Goal: Transaction & Acquisition: Obtain resource

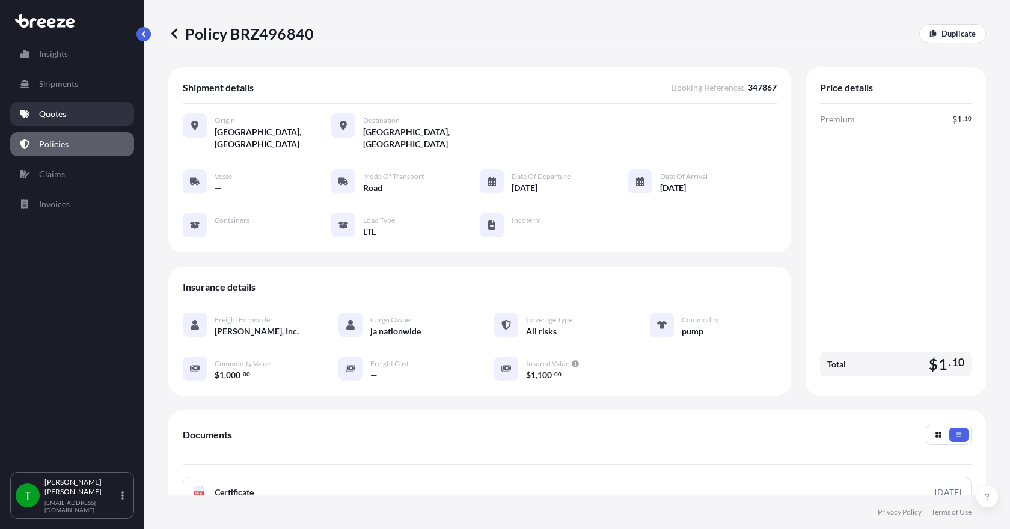
click at [43, 112] on p "Quotes" at bounding box center [52, 114] width 27 height 12
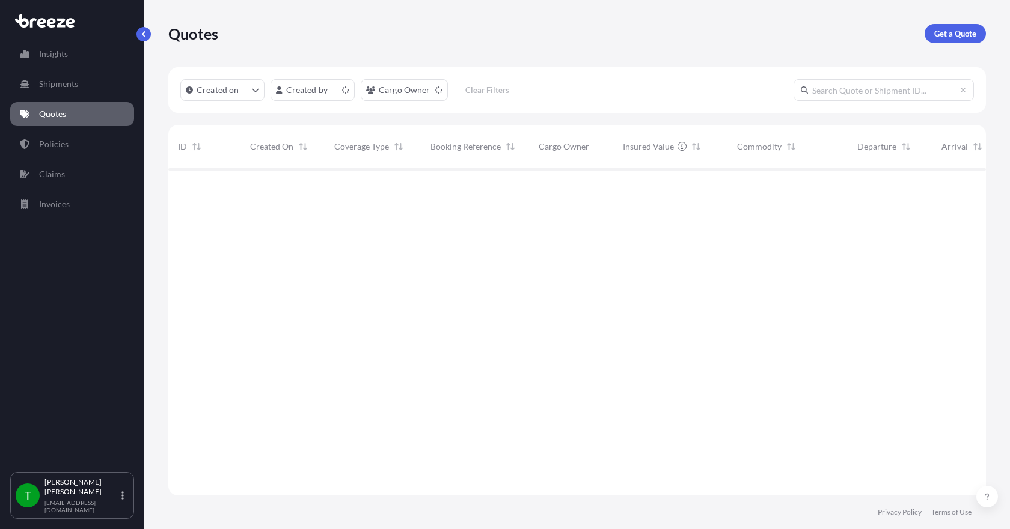
scroll to position [325, 808]
click at [971, 36] on p "Get a Quote" at bounding box center [955, 34] width 42 height 12
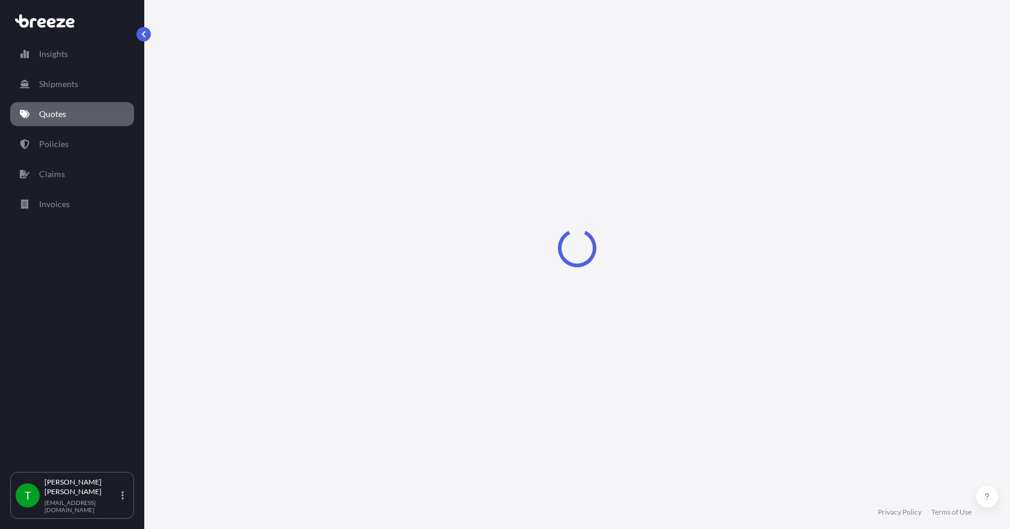
select select "Sea"
select select "1"
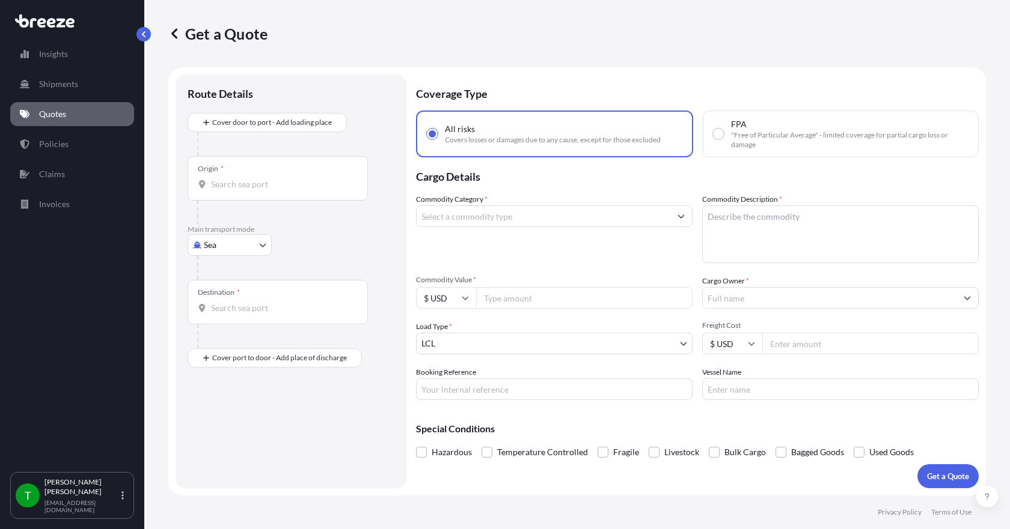
click at [224, 250] on body "Insights Shipments Quotes Policies Claims Invoices T [PERSON_NAME] [EMAIL_ADDRE…" at bounding box center [505, 264] width 1010 height 529
click at [222, 317] on span "Road" at bounding box center [219, 320] width 19 height 12
select select "Road"
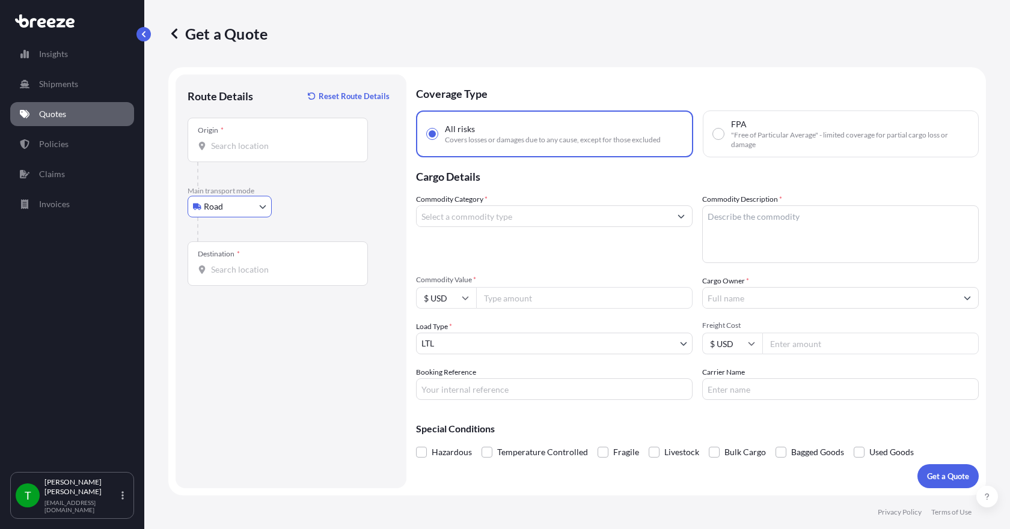
click at [233, 152] on div "Origin *" at bounding box center [277, 140] width 180 height 44
click at [233, 152] on input "Origin *" at bounding box center [282, 146] width 142 height 12
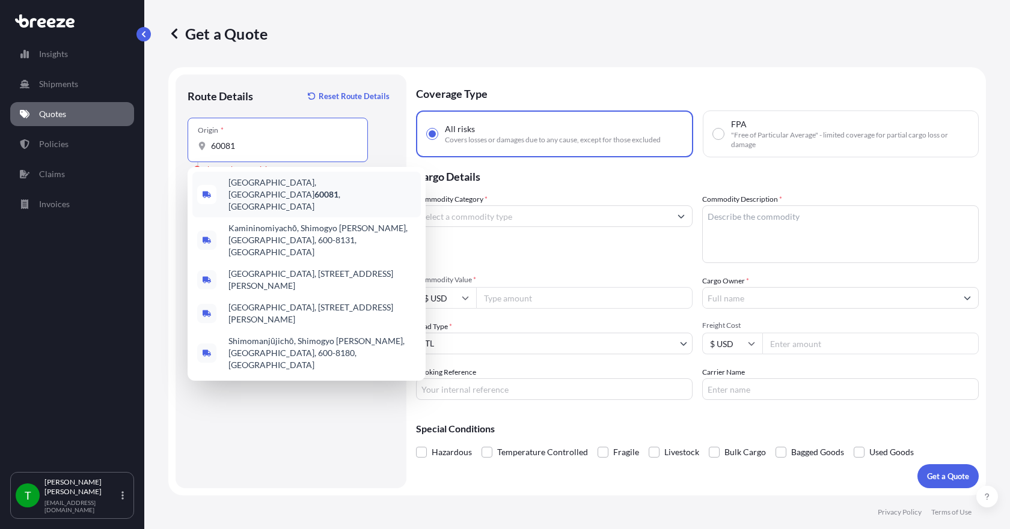
click at [251, 187] on span "[GEOGRAPHIC_DATA] , [GEOGRAPHIC_DATA]" at bounding box center [321, 195] width 187 height 36
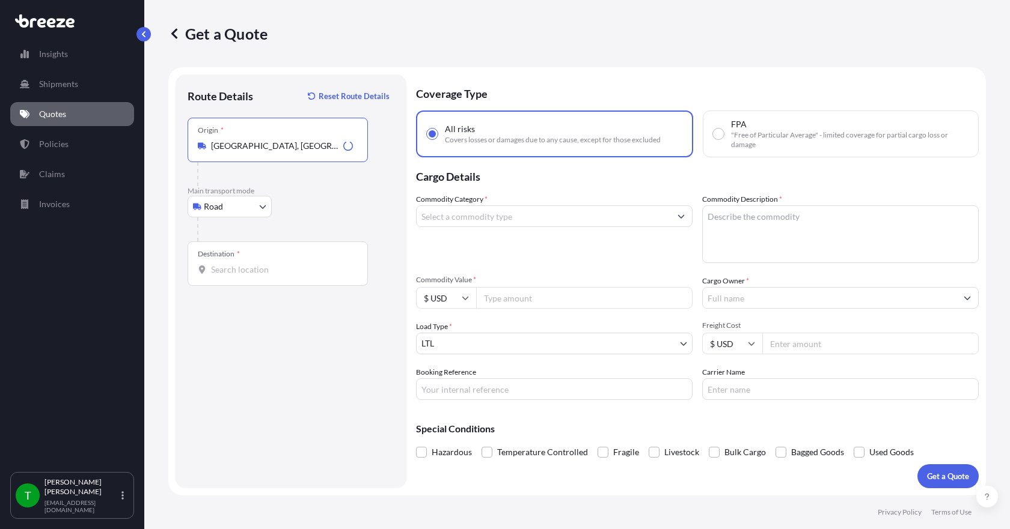
type input "[GEOGRAPHIC_DATA], [GEOGRAPHIC_DATA]"
click at [219, 267] on input "Destination *" at bounding box center [282, 270] width 142 height 12
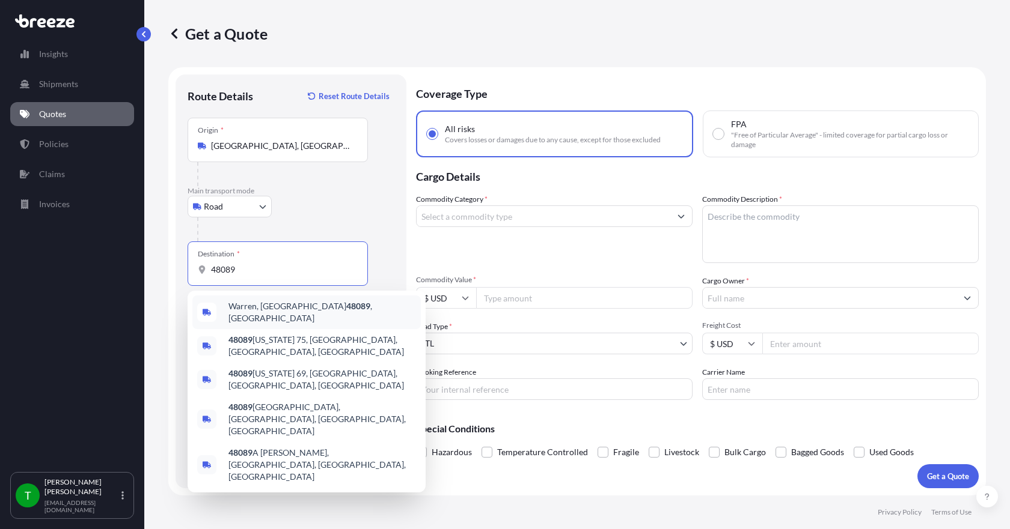
click at [245, 308] on span "Warren, MI 48089 , [GEOGRAPHIC_DATA]" at bounding box center [321, 312] width 187 height 24
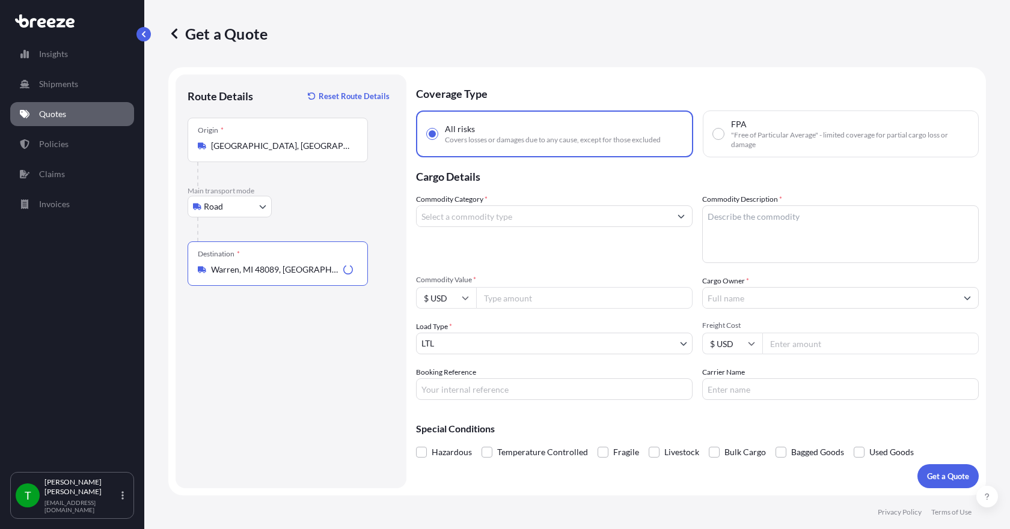
type input "Warren, MI 48089, [GEOGRAPHIC_DATA]"
click at [456, 218] on input "Commodity Category *" at bounding box center [543, 217] width 254 height 22
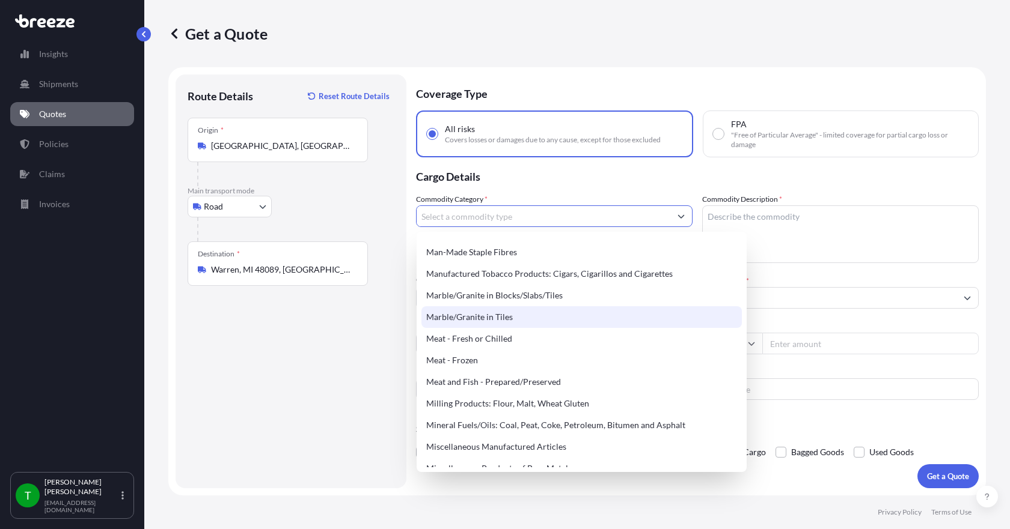
scroll to position [1623, 0]
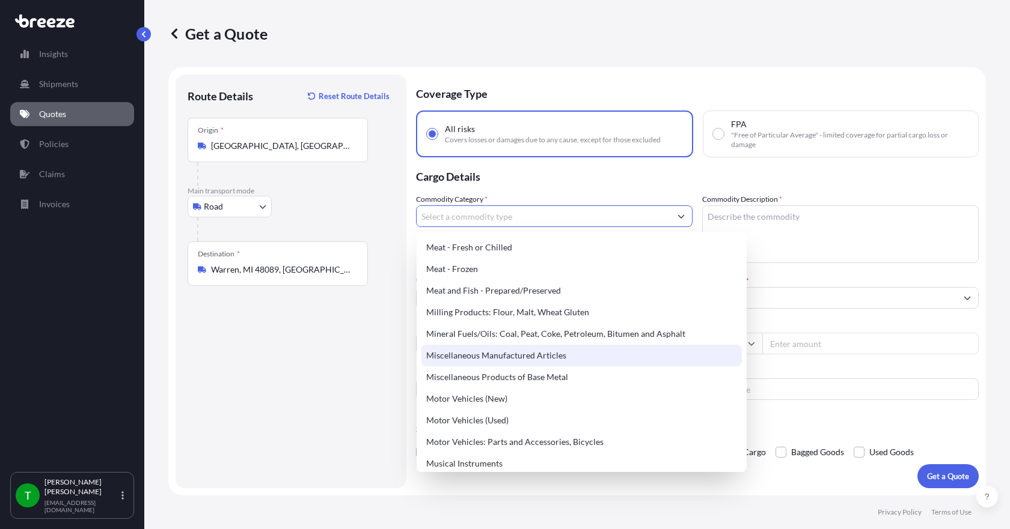
click at [520, 356] on div "Miscellaneous Manufactured Articles" at bounding box center [581, 356] width 320 height 22
type input "Miscellaneous Manufactured Articles"
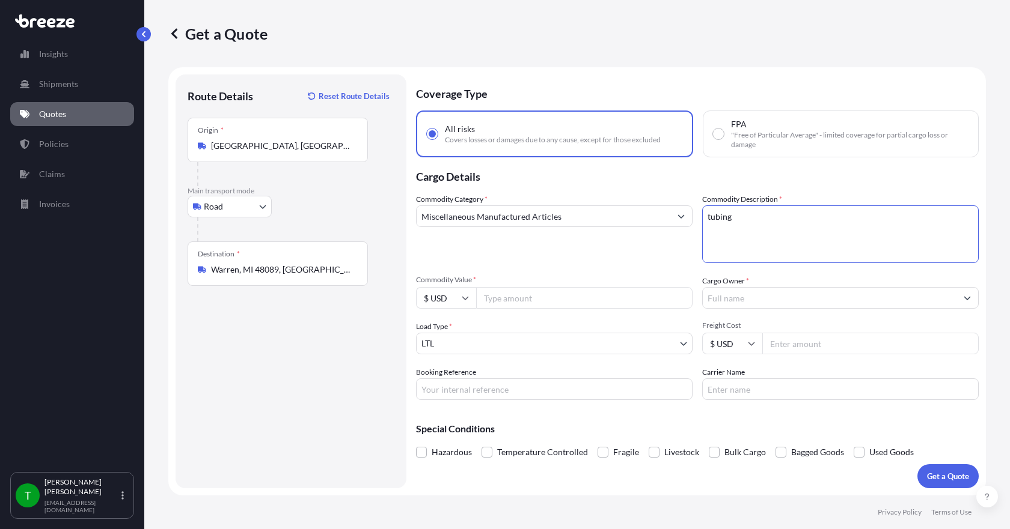
type textarea "tubing"
type input "19575.00"
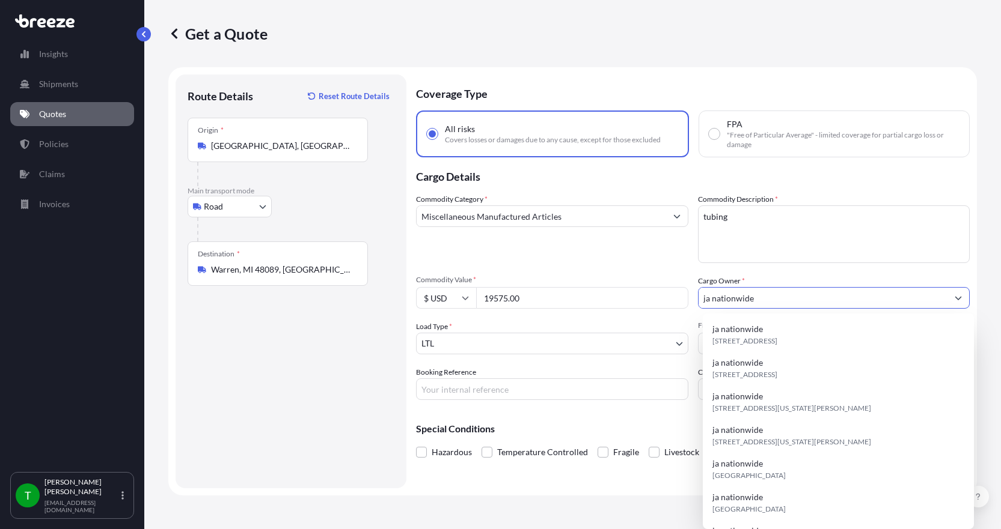
type input "ja nationwide"
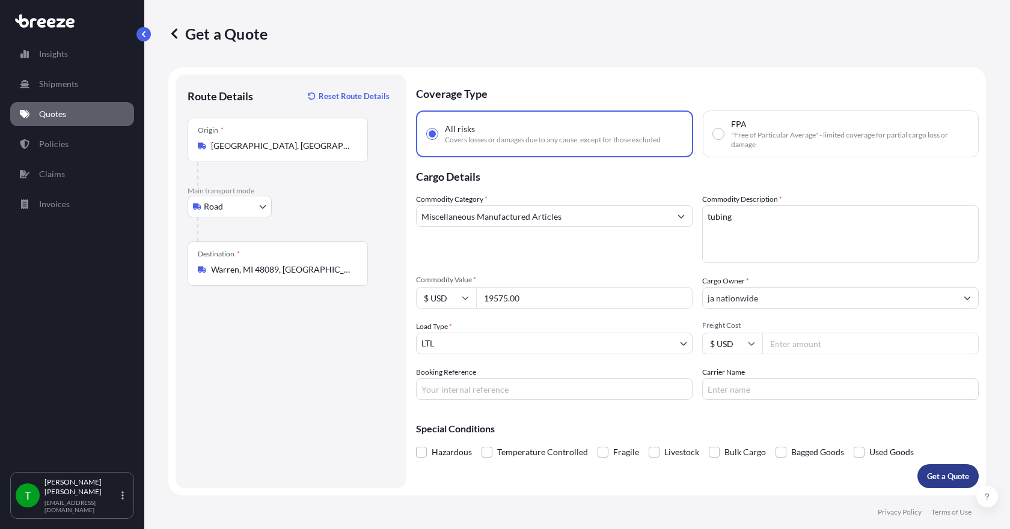
click at [937, 483] on button "Get a Quote" at bounding box center [947, 477] width 61 height 24
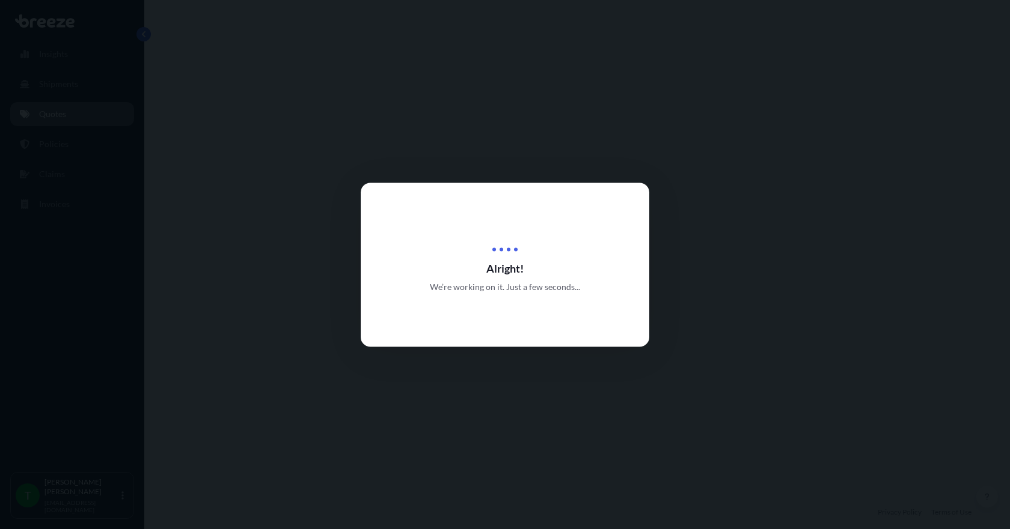
select select "Road"
select select "1"
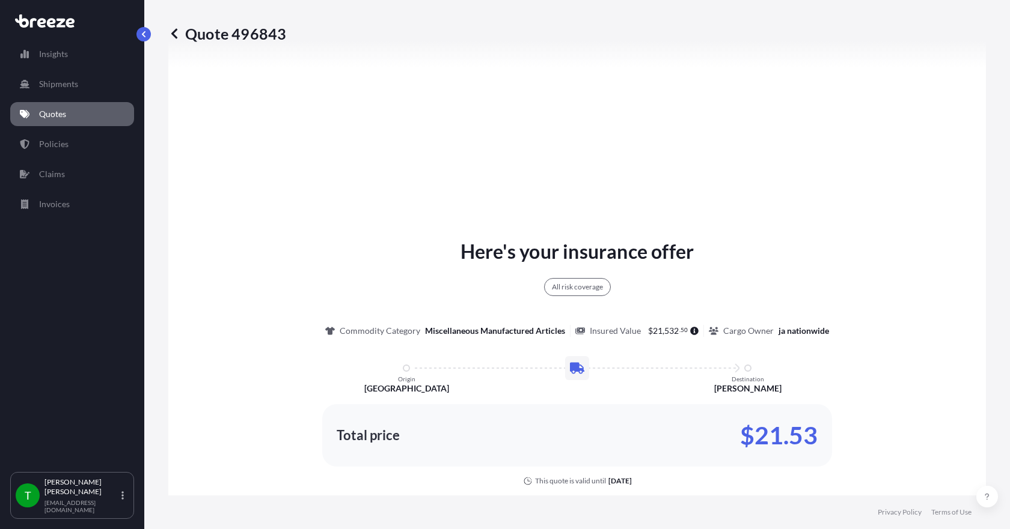
scroll to position [565, 0]
